Goal: Transaction & Acquisition: Purchase product/service

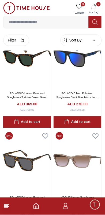
scroll to position [0, 174]
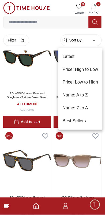
click at [87, 83] on li "Price: Low to High" at bounding box center [81, 82] width 44 height 13
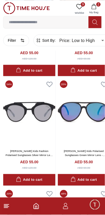
scroll to position [94, 0]
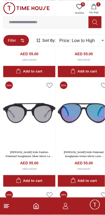
click at [16, 41] on button "Filter" at bounding box center [16, 40] width 26 height 11
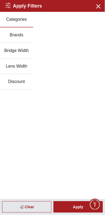
click at [23, 20] on button "Categories" at bounding box center [16, 20] width 33 height 16
click at [23, 22] on button "Categories" at bounding box center [16, 20] width 33 height 16
click at [18, 32] on button "Brands" at bounding box center [16, 35] width 33 height 16
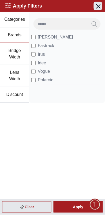
click at [98, 6] on icon "button" at bounding box center [99, 6] width 4 height 4
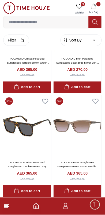
scroll to position [70, 0]
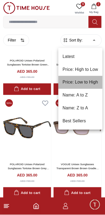
click at [87, 81] on li "Price: Low to High" at bounding box center [81, 82] width 44 height 13
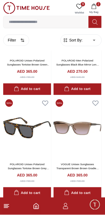
type input "*"
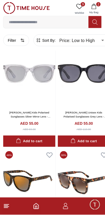
scroll to position [1772, 0]
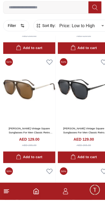
scroll to position [2406, 0]
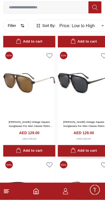
click at [88, 100] on img at bounding box center [84, 98] width 52 height 68
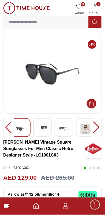
click at [53, 85] on img at bounding box center [53, 74] width 90 height 70
click at [47, 125] on img at bounding box center [43, 128] width 10 height 10
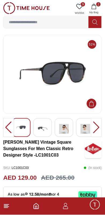
click at [44, 129] on img at bounding box center [43, 129] width 10 height 12
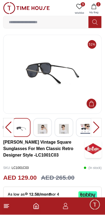
click at [46, 130] on img at bounding box center [43, 129] width 10 height 12
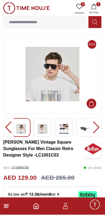
click at [66, 126] on img at bounding box center [64, 129] width 10 height 12
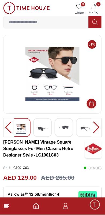
click at [65, 127] on img at bounding box center [64, 128] width 10 height 10
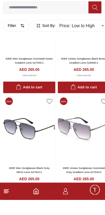
scroll to position [591, 0]
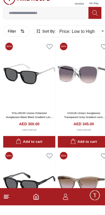
scroll to position [889, 0]
